Goal: Transaction & Acquisition: Obtain resource

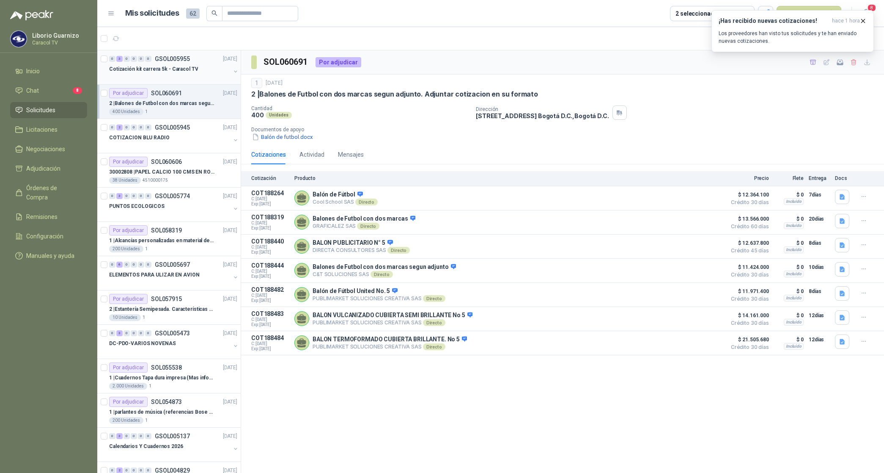
click at [172, 70] on p "Cotización kit carrera 5k - Caracol TV" at bounding box center [153, 69] width 89 height 8
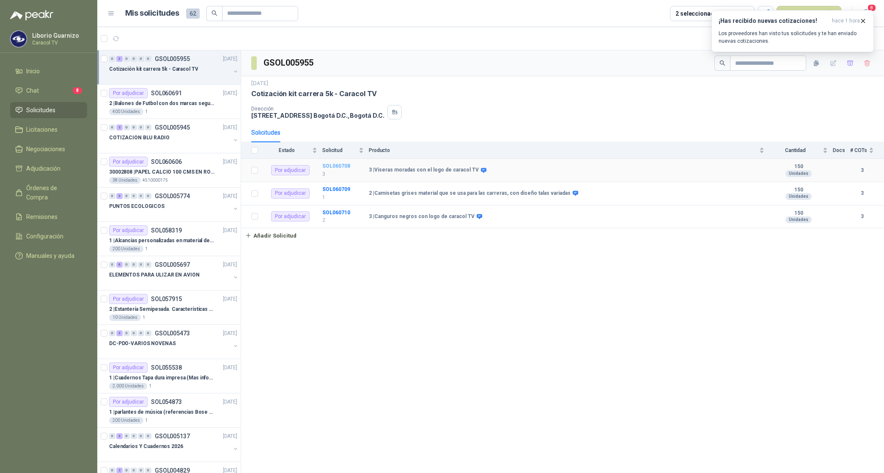
click at [343, 169] on b "SOL060708" at bounding box center [336, 166] width 28 height 6
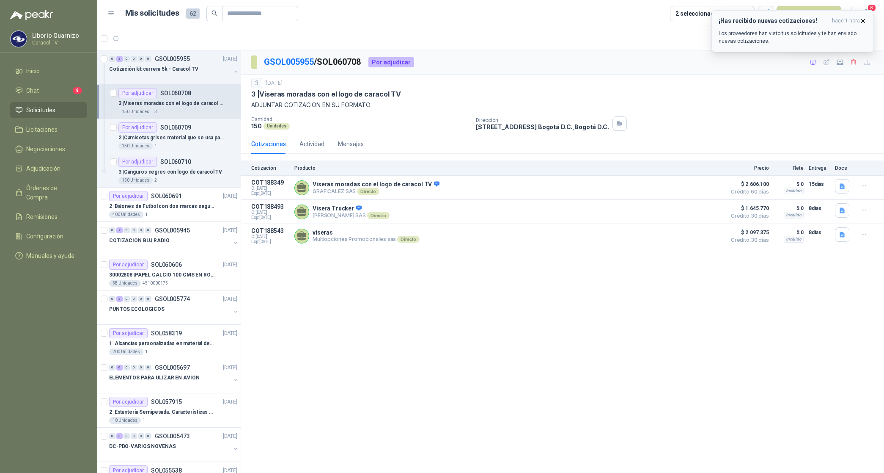
click at [858, 19] on span "hace 1 hora" at bounding box center [846, 20] width 28 height 7
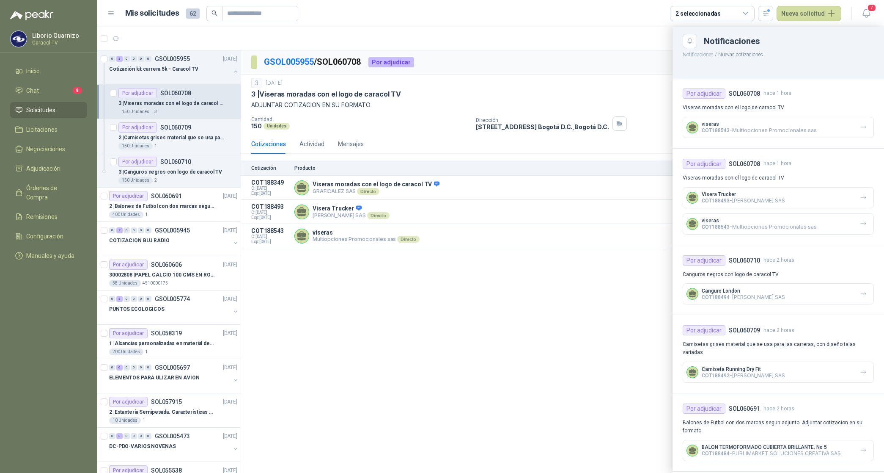
click at [592, 66] on div at bounding box center [490, 250] width 787 height 446
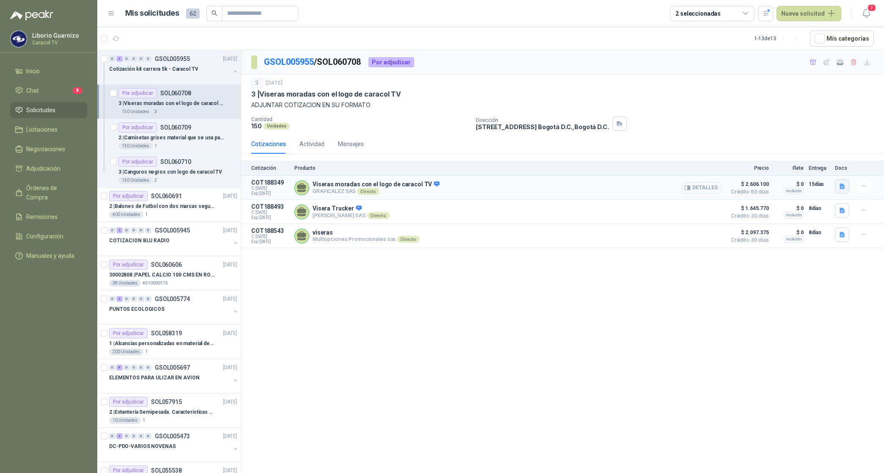
click at [845, 190] on icon "button" at bounding box center [842, 186] width 7 height 7
click at [837, 233] on button "button" at bounding box center [842, 234] width 14 height 14
click at [821, 210] on div "VF-20251410-02.pdf" at bounding box center [814, 218] width 71 height 20
click at [816, 217] on button "VF-20251410-02.pdf" at bounding box center [814, 217] width 60 height 9
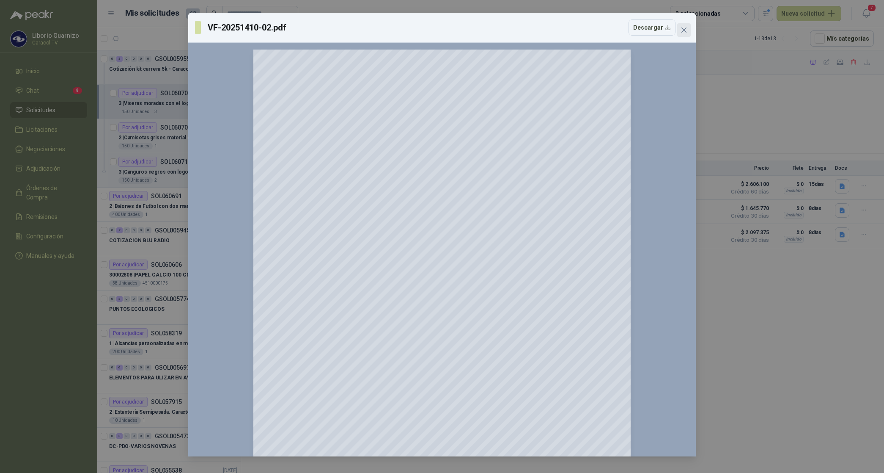
click at [688, 30] on span "Close" at bounding box center [684, 30] width 14 height 7
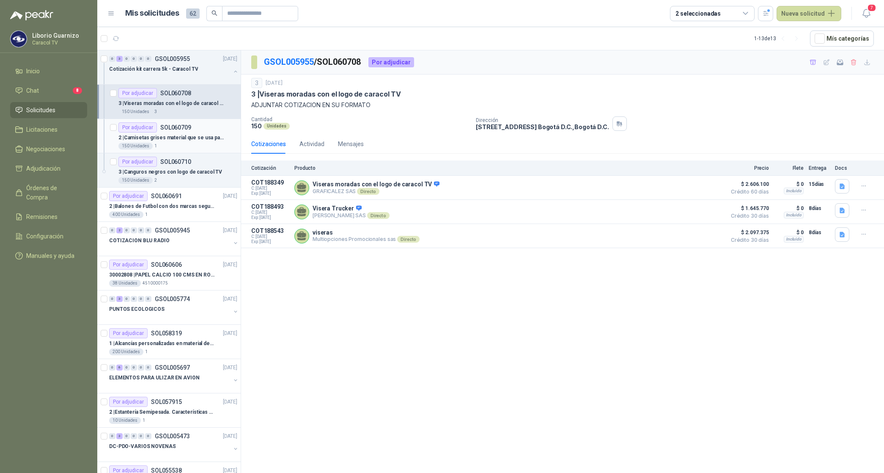
click at [171, 138] on p "2 | Camisetas grises material que se usa para las carreras, con diseño talas va…" at bounding box center [170, 138] width 105 height 8
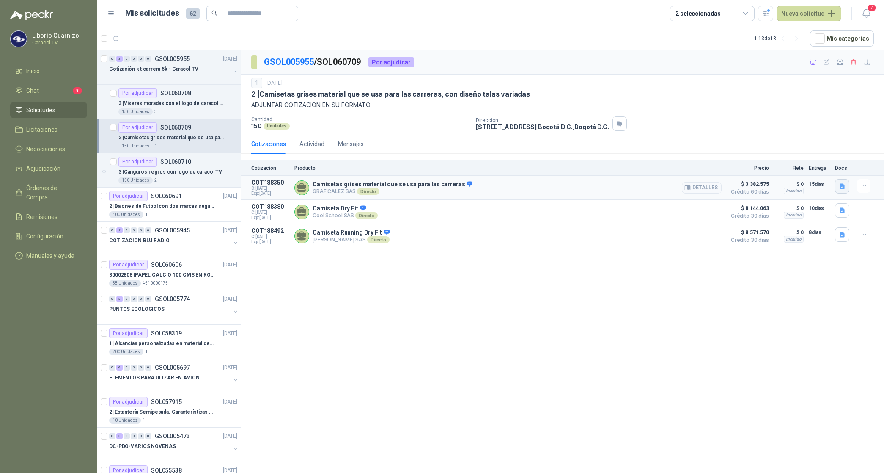
click at [841, 189] on icon "button" at bounding box center [842, 187] width 5 height 6
click at [783, 166] on button "COTIZACIÓN-00-356-CARACOL TELEVISIÓN CAMISETAS.pdf" at bounding box center [764, 167] width 160 height 9
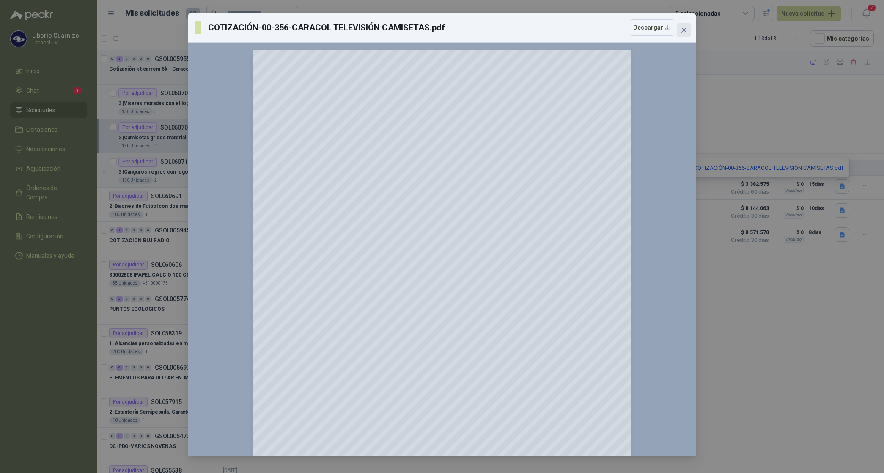
click at [688, 33] on span "Close" at bounding box center [684, 30] width 14 height 7
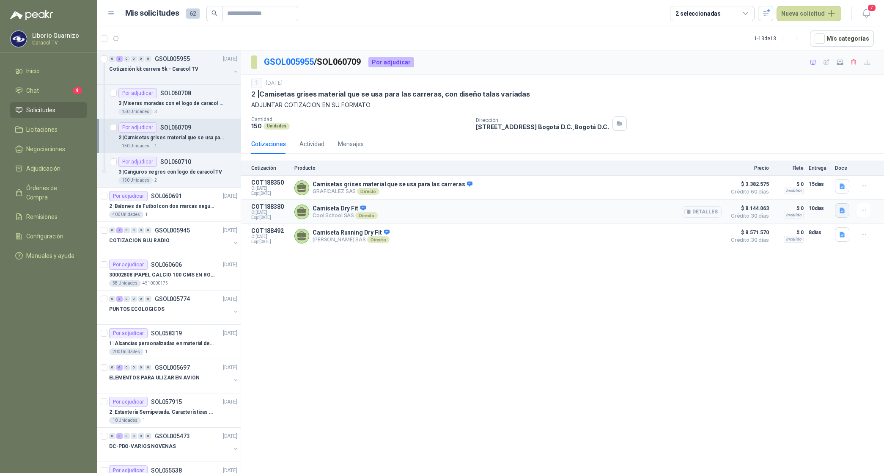
click at [843, 210] on icon "button" at bounding box center [842, 211] width 5 height 6
click at [764, 195] on button "Cotización Camisetas Dry Fit y Canguros Caracol.pdf" at bounding box center [773, 192] width 142 height 9
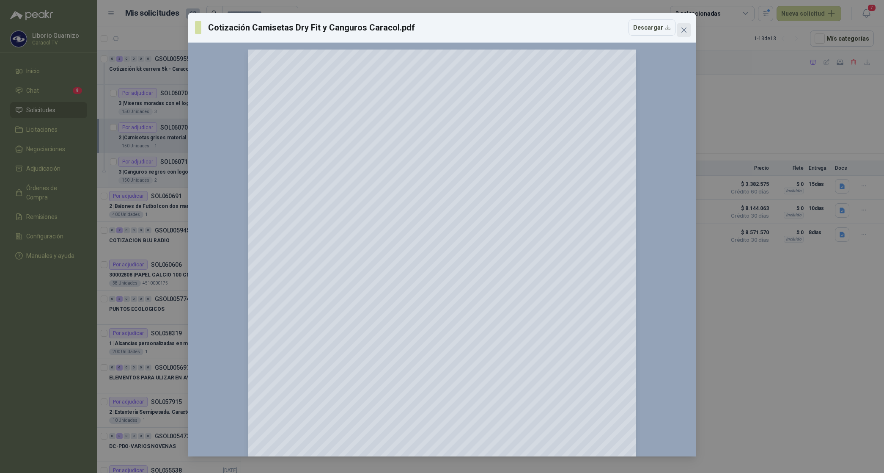
click at [681, 28] on icon "close" at bounding box center [684, 30] width 7 height 7
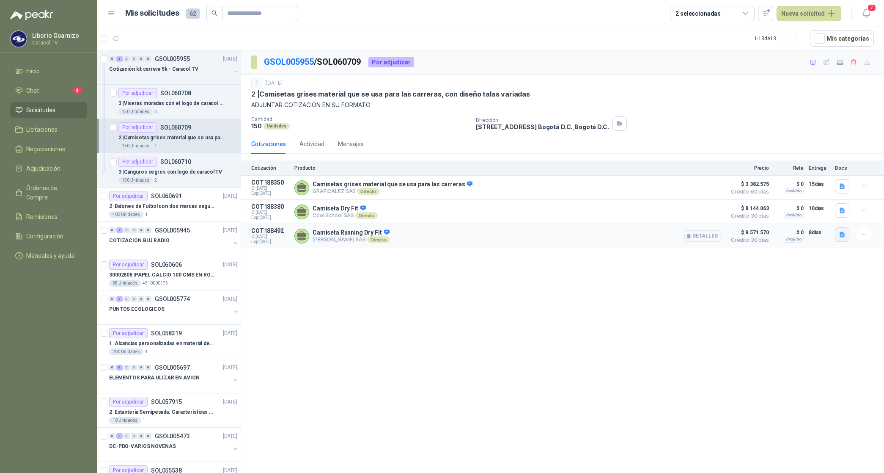
click at [841, 237] on icon "button" at bounding box center [842, 235] width 5 height 6
click at [784, 217] on button "PROPUESTA [PERSON_NAME] - CARRERA 5K.pdf" at bounding box center [779, 217] width 132 height 9
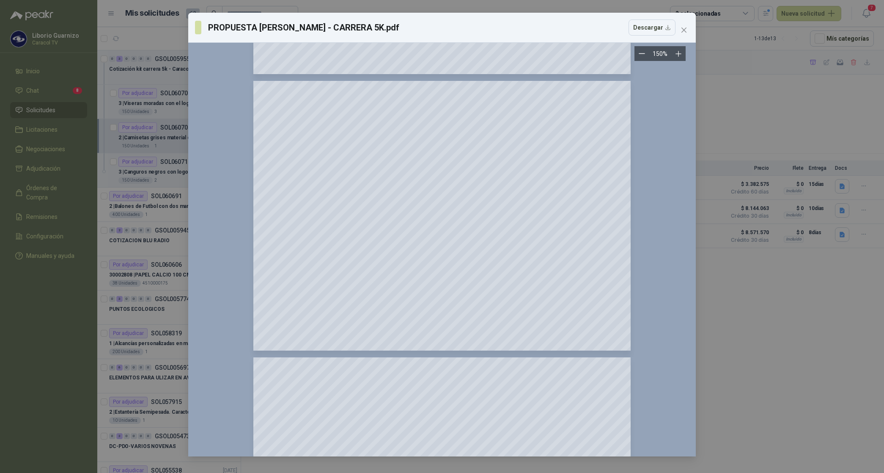
scroll to position [800, 0]
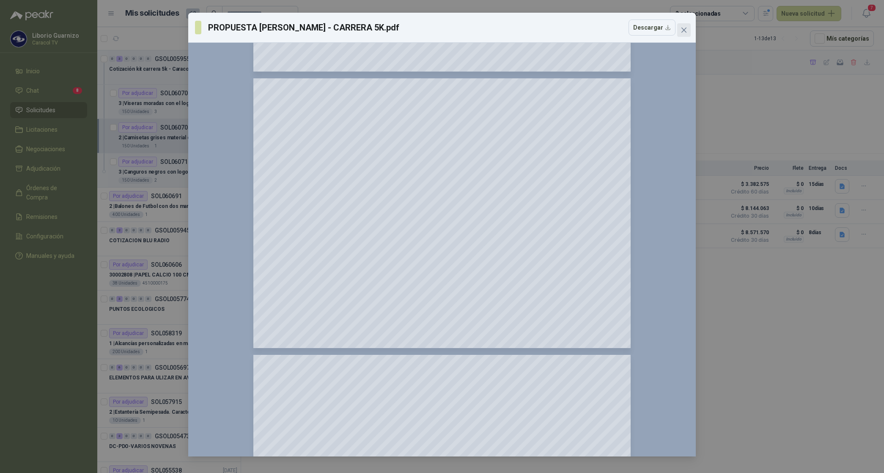
click at [683, 27] on icon "close" at bounding box center [684, 30] width 7 height 7
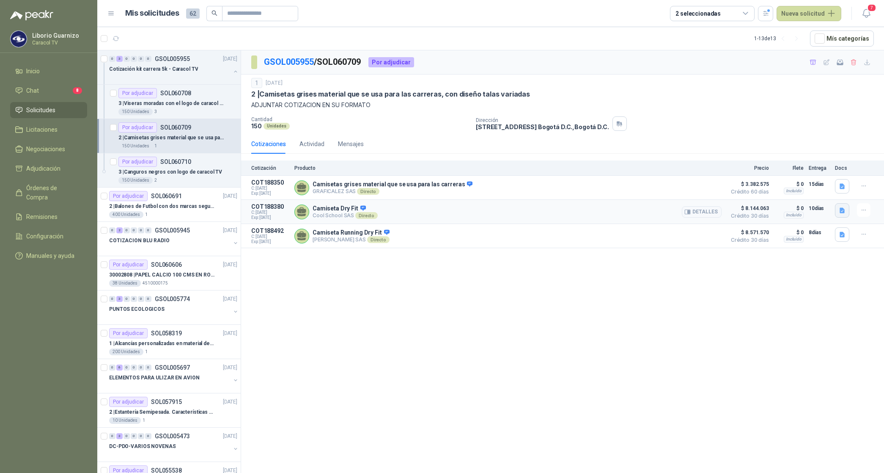
click at [845, 210] on icon "button" at bounding box center [842, 211] width 5 height 6
click at [785, 193] on button "Cotización Camisetas Dry Fit y Canguros Caracol.pdf" at bounding box center [773, 192] width 142 height 9
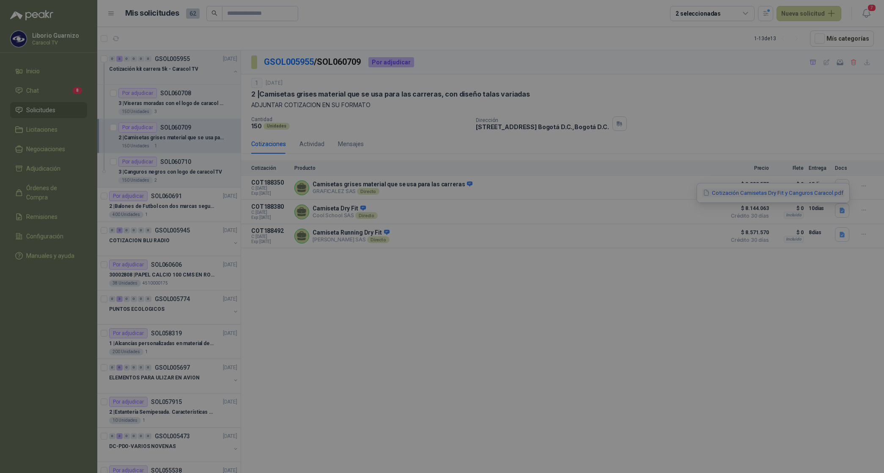
scroll to position [0, 0]
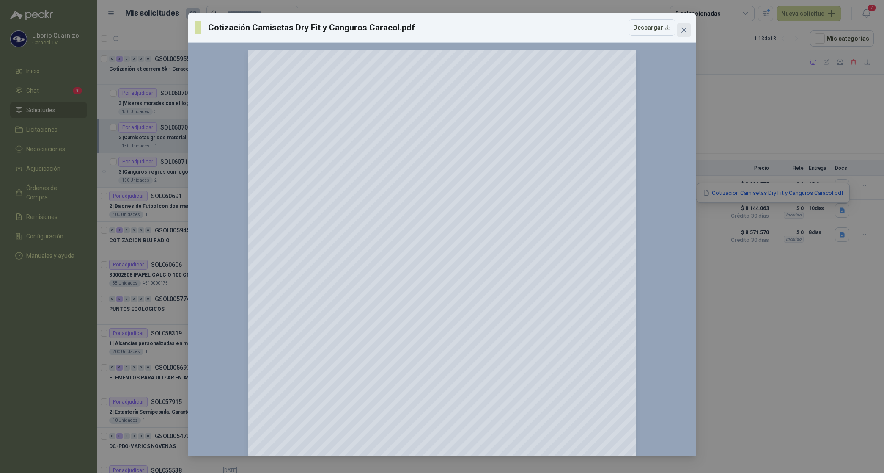
click at [689, 27] on span "Close" at bounding box center [684, 30] width 14 height 7
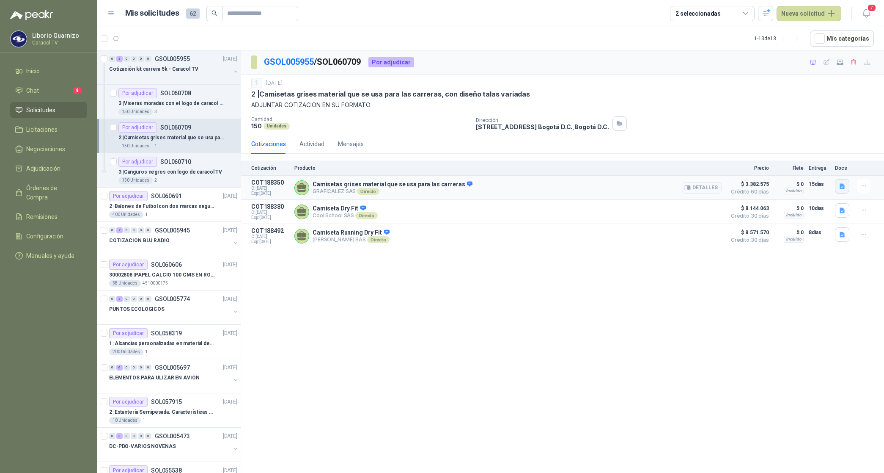
click at [844, 185] on icon "button" at bounding box center [842, 187] width 5 height 6
click at [776, 173] on div "COTIZACIÓN-00-356-CARACOL TELEVISIÓN CAMISETAS.pdf" at bounding box center [764, 168] width 171 height 20
click at [777, 171] on button "COTIZACIÓN-00-356-CARACOL TELEVISIÓN CAMISETAS.pdf" at bounding box center [764, 167] width 160 height 9
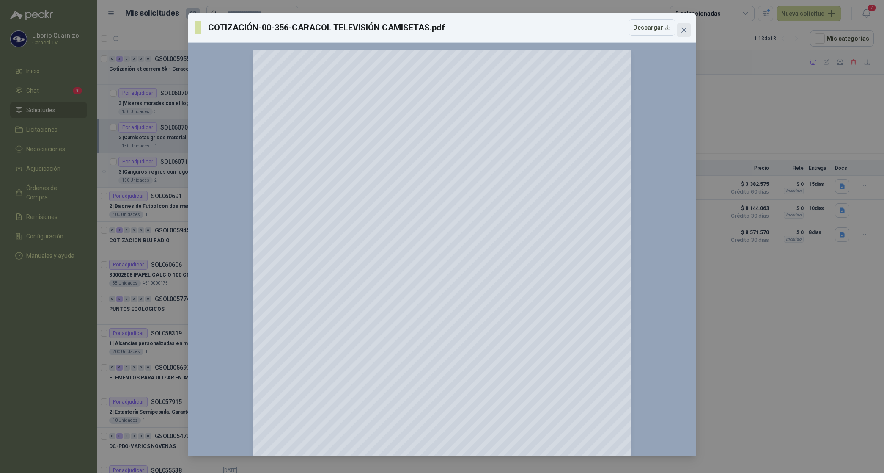
click at [684, 27] on icon "close" at bounding box center [684, 30] width 7 height 7
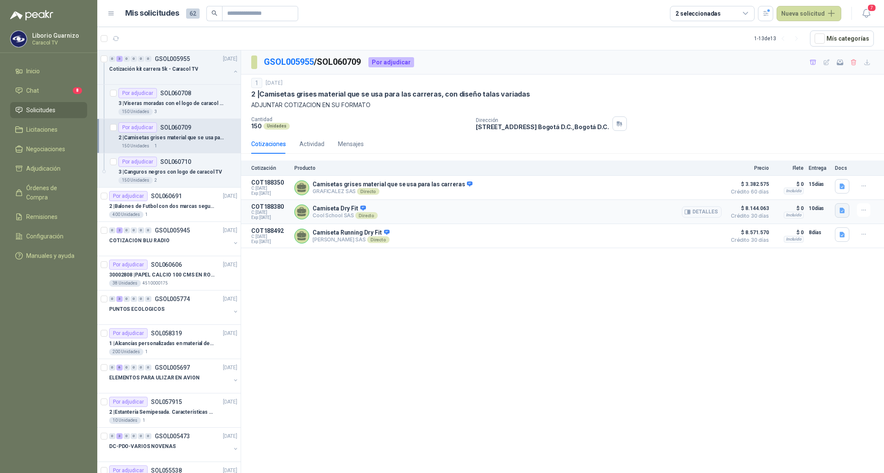
click at [842, 212] on icon "button" at bounding box center [842, 211] width 5 height 6
click at [799, 195] on button "Cotización Camisetas Dry Fit y Canguros Caracol.pdf" at bounding box center [773, 192] width 142 height 9
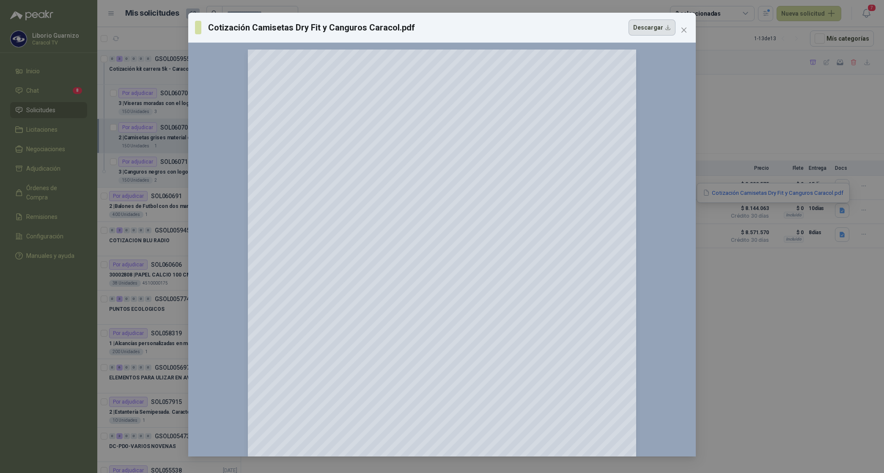
click at [663, 27] on button "Descargar" at bounding box center [652, 27] width 47 height 16
click at [682, 31] on icon "close" at bounding box center [684, 30] width 7 height 7
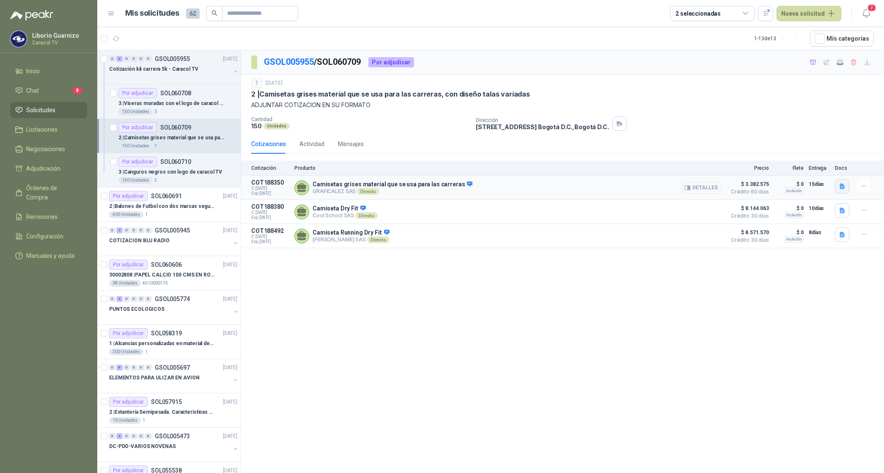
click at [845, 185] on icon "button" at bounding box center [842, 186] width 7 height 7
click at [782, 170] on button "COTIZACIÓN-00-356-CARACOL TELEVISIÓN CAMISETAS.pdf" at bounding box center [764, 167] width 160 height 9
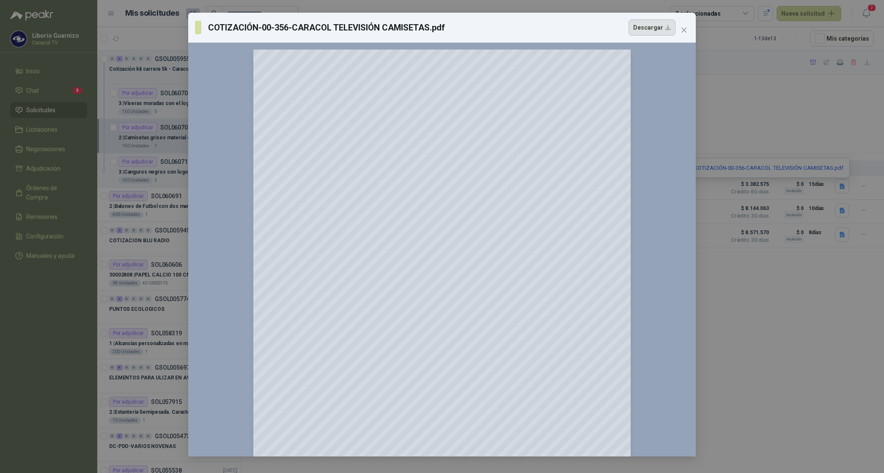
click at [652, 33] on button "Descargar" at bounding box center [652, 27] width 47 height 16
click at [678, 25] on button "Close" at bounding box center [684, 30] width 14 height 14
